Goal: Information Seeking & Learning: Learn about a topic

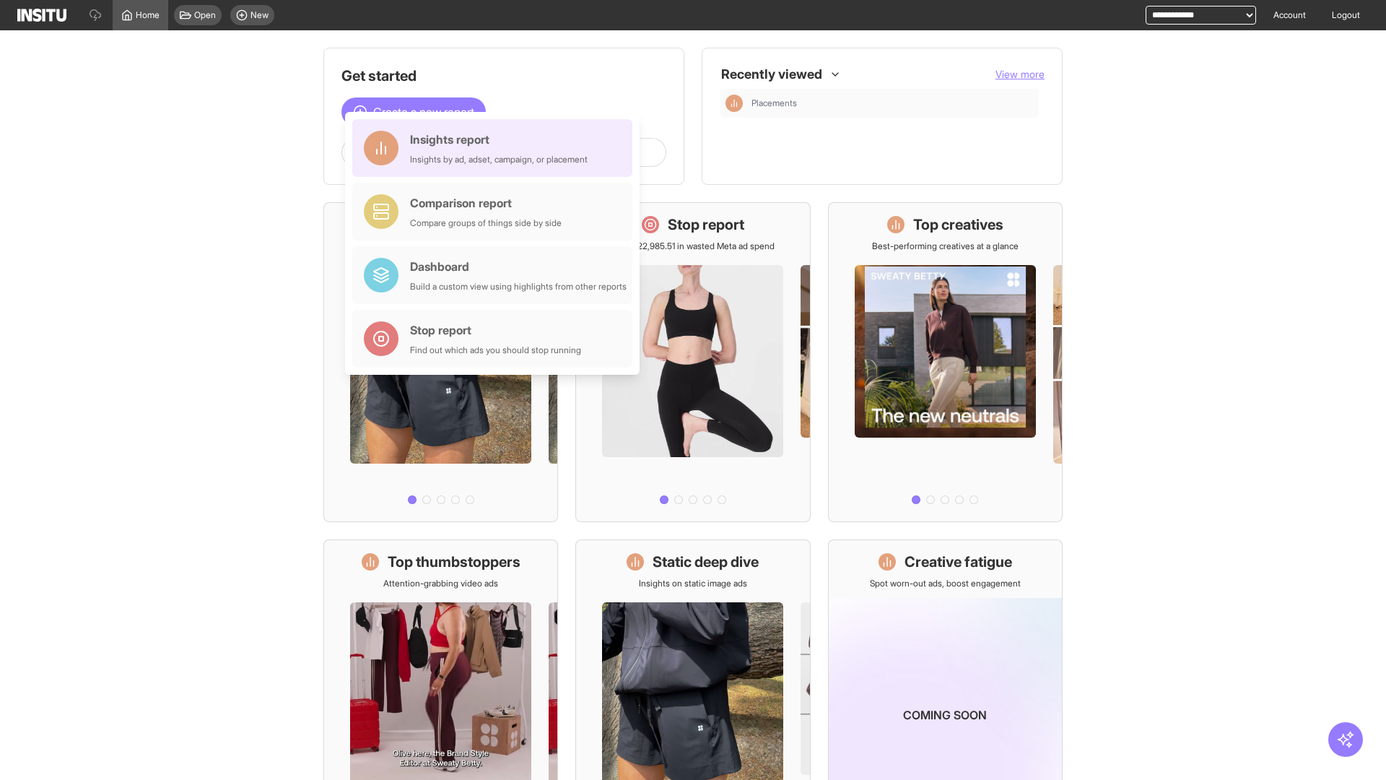
click at [496, 148] on div "Insights report Insights by ad, adset, campaign, or placement" at bounding box center [499, 148] width 178 height 35
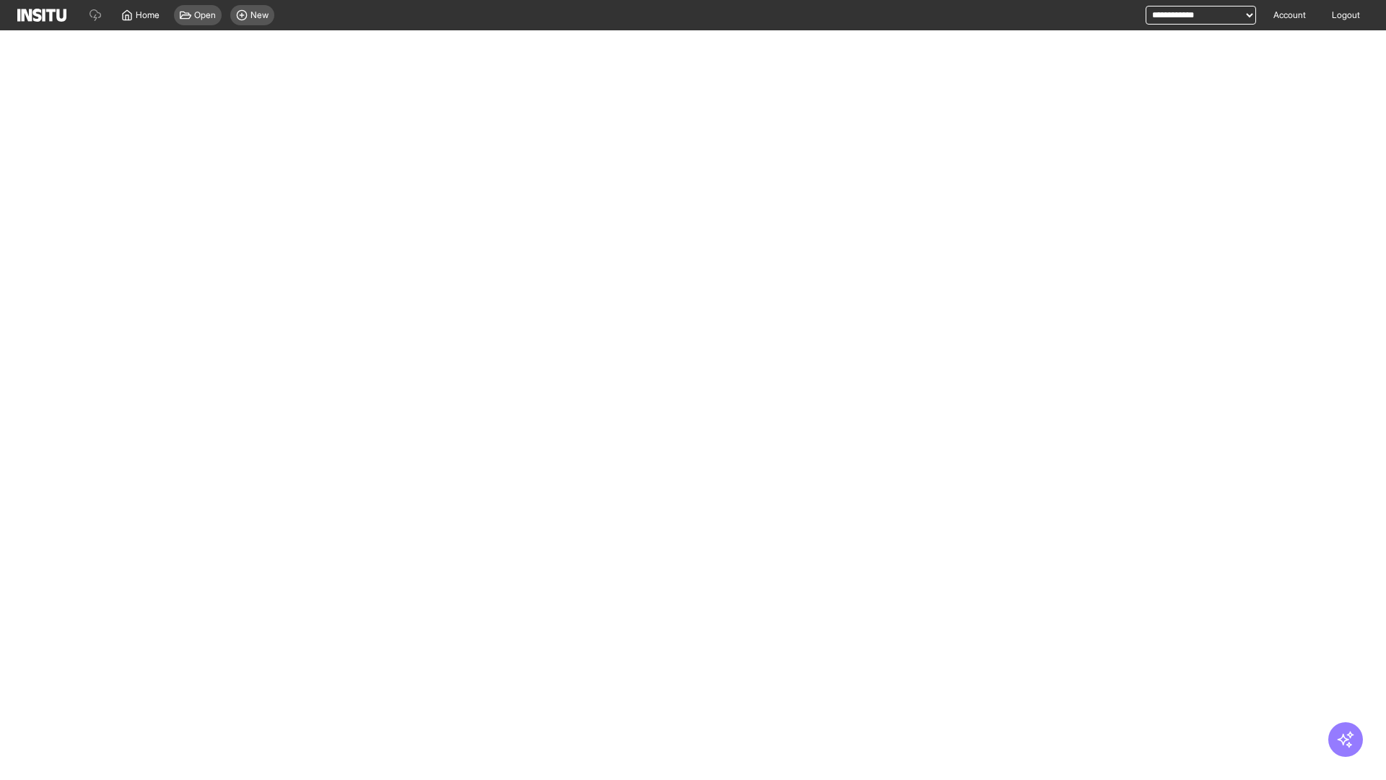
select select "**"
